Goal: Task Accomplishment & Management: Manage account settings

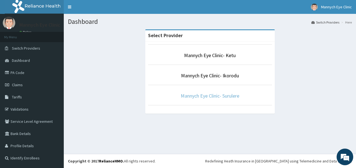
click at [221, 94] on link "Mannych Eye Clinic- Surulere" at bounding box center [210, 95] width 58 height 6
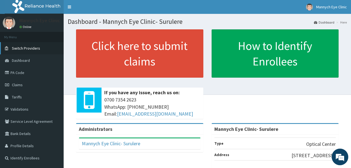
click at [32, 48] on span "Switch Providers" at bounding box center [26, 48] width 28 height 5
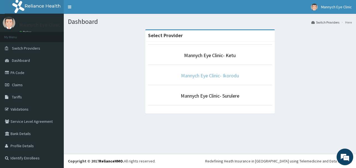
click at [216, 74] on link "Mannych Eye Clinic- Ikorodu" at bounding box center [210, 75] width 58 height 6
